Goal: Check status: Check status

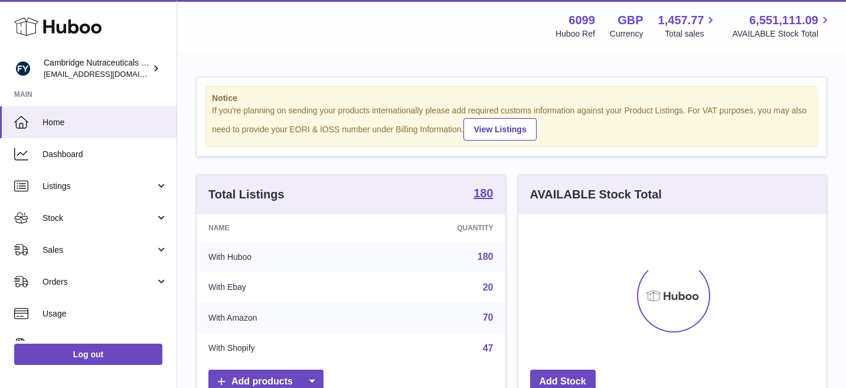
scroll to position [184, 308]
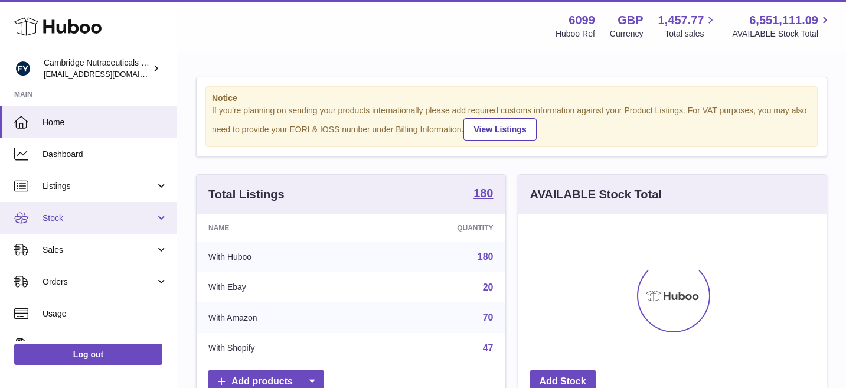
click at [123, 218] on span "Stock" at bounding box center [99, 218] width 113 height 11
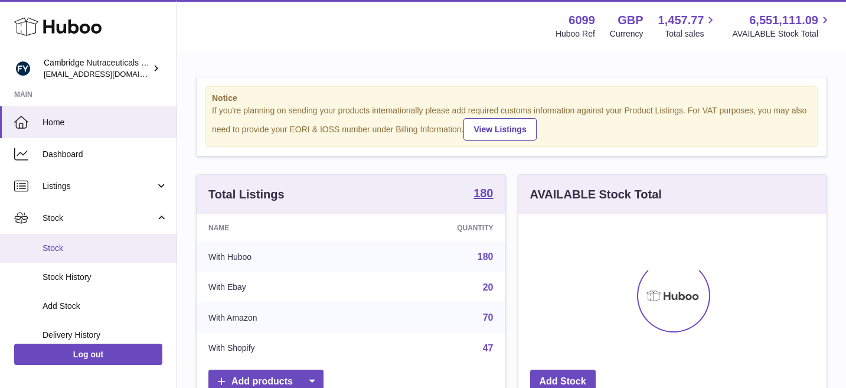
click at [122, 253] on link "Stock" at bounding box center [88, 248] width 177 height 29
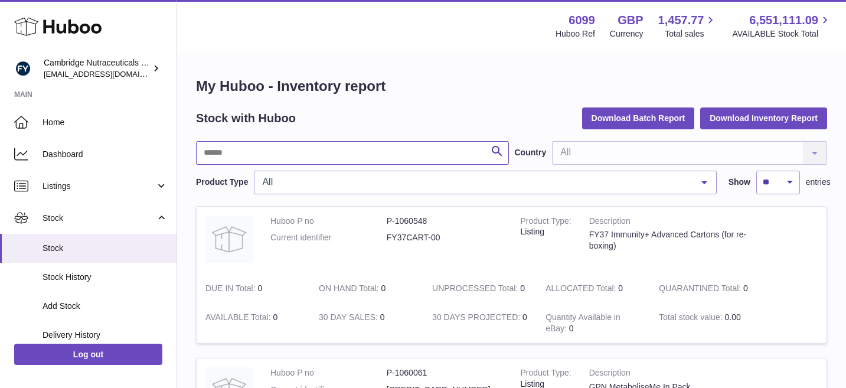
click at [317, 157] on input "text" at bounding box center [352, 153] width 313 height 24
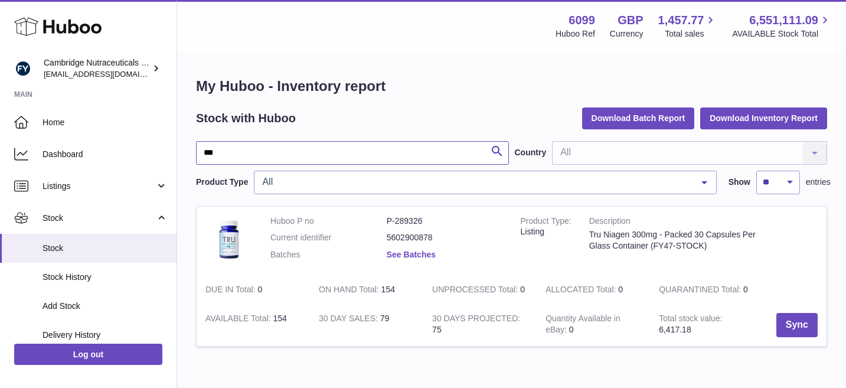
type input "***"
click at [400, 256] on link "See Batches" at bounding box center [411, 254] width 49 height 9
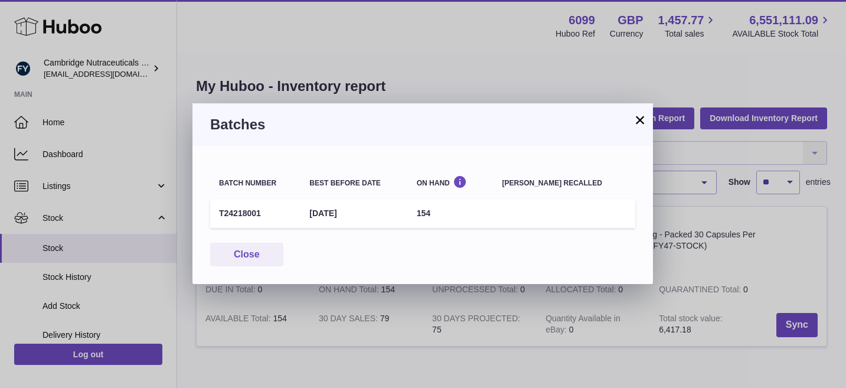
click at [638, 125] on button "×" at bounding box center [640, 120] width 14 height 14
